Goal: Entertainment & Leisure: Browse casually

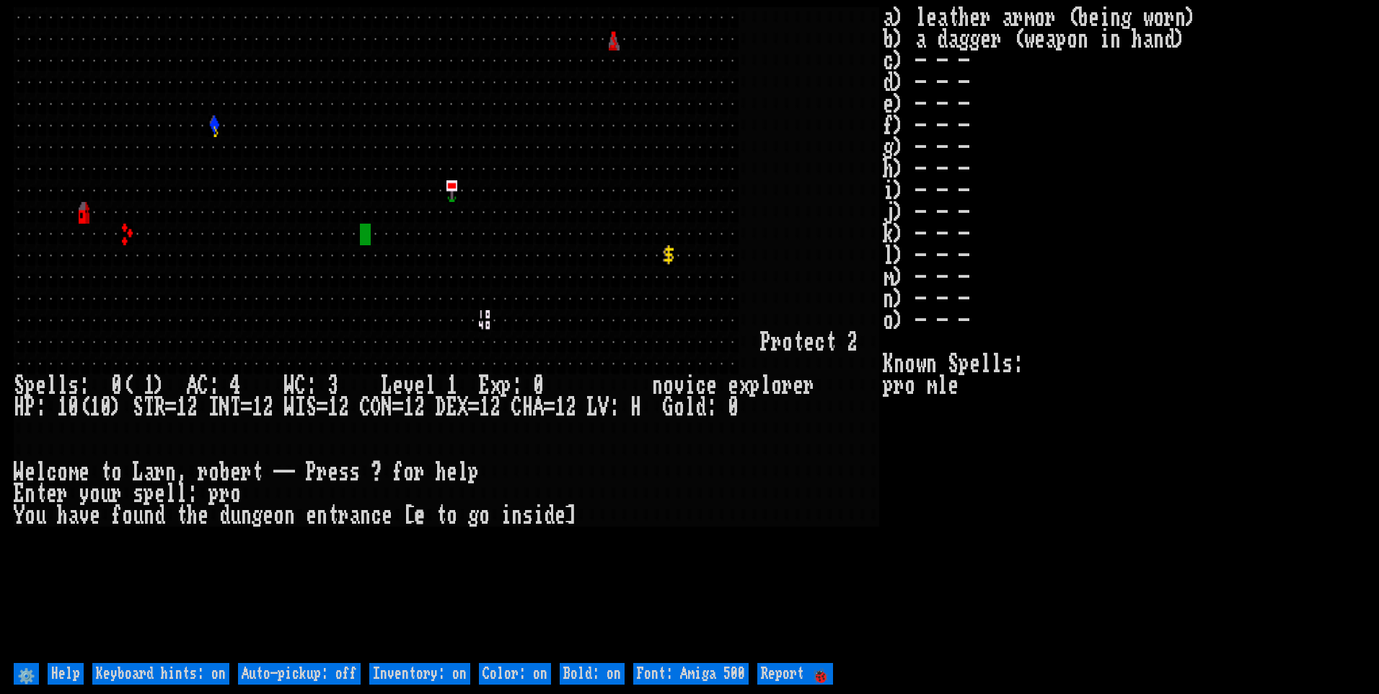
click at [265, 672] on off "Auto-pickup: off" at bounding box center [299, 674] width 123 height 22
type off "Auto-pickup: on"
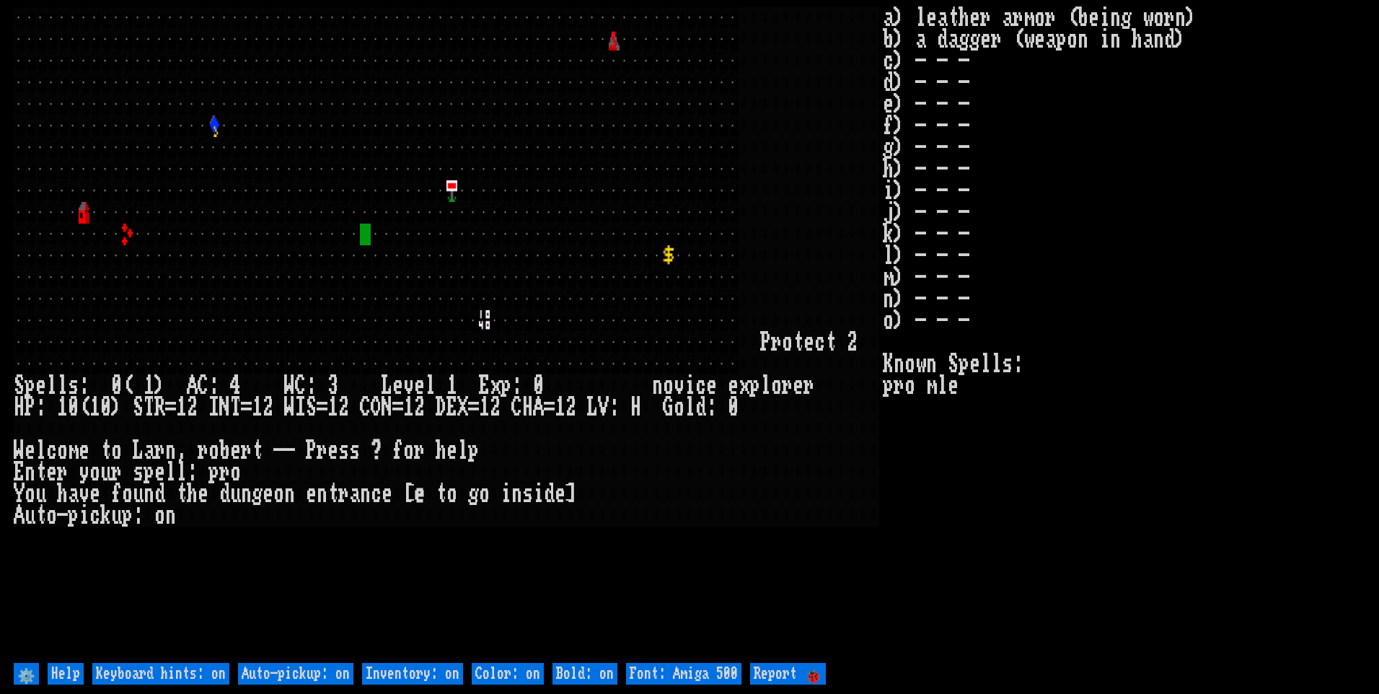
click at [448, 675] on on "Inventory: on" at bounding box center [412, 674] width 101 height 22
type on "Inventory: off"
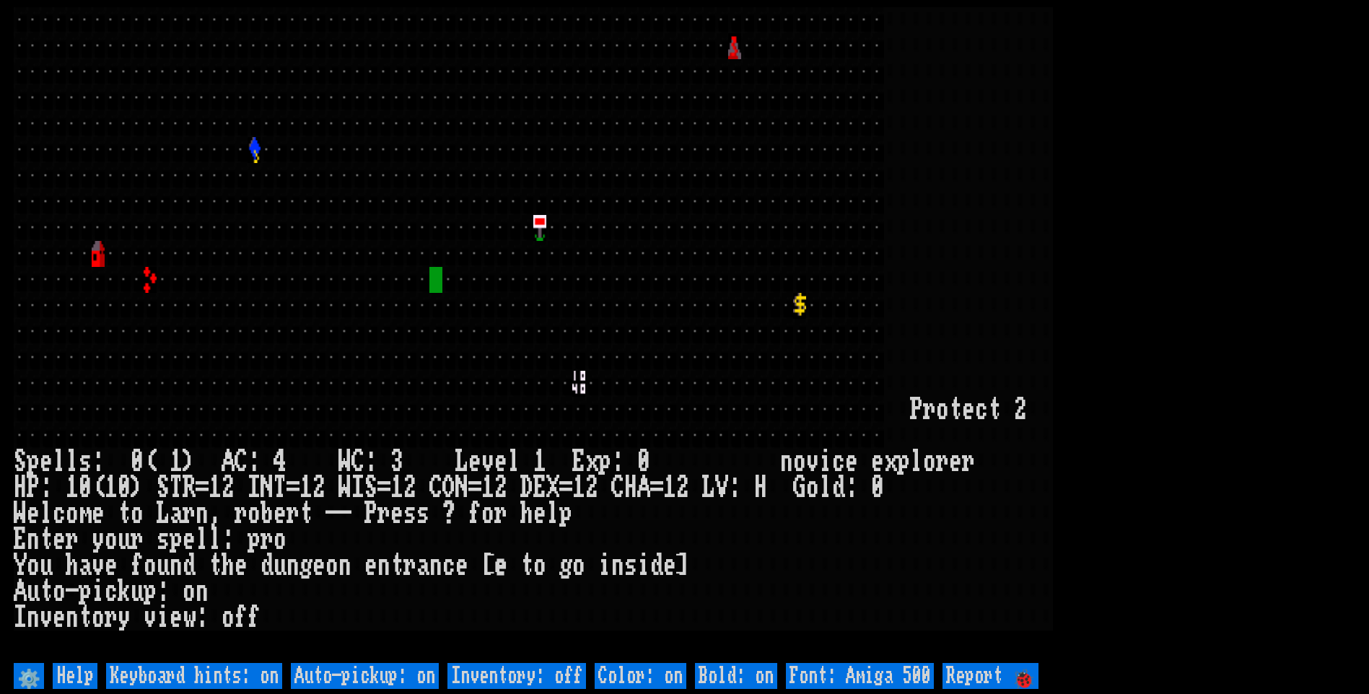
click at [835, 677] on 500 "Font: Amiga 500" at bounding box center [860, 676] width 148 height 26
type 500 "Font: Amiga 1200"
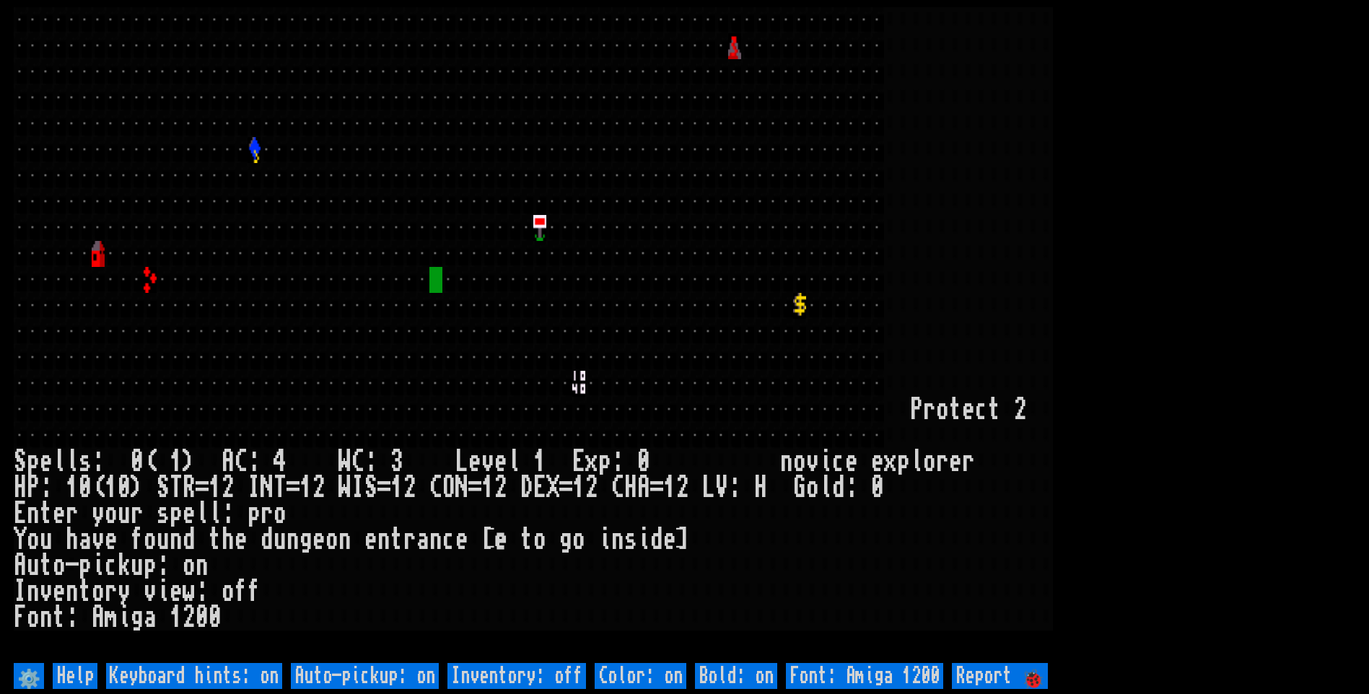
click at [1187, 241] on larn at bounding box center [684, 333] width 1341 height 652
